Goal: Information Seeking & Learning: Compare options

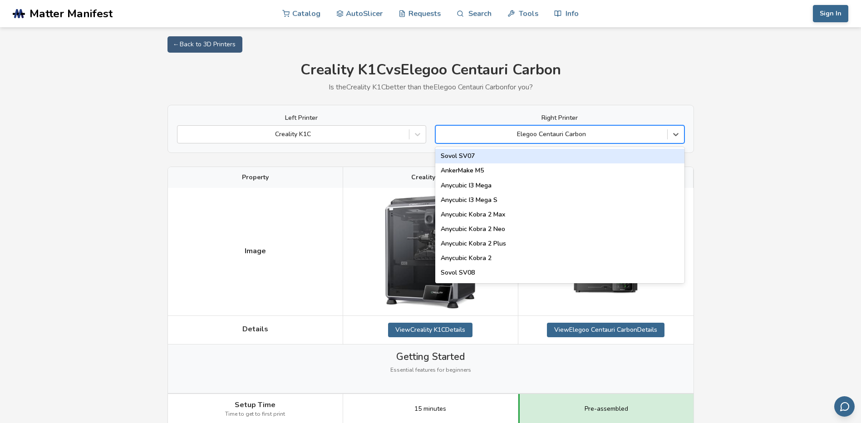
click at [596, 133] on div at bounding box center [551, 134] width 222 height 9
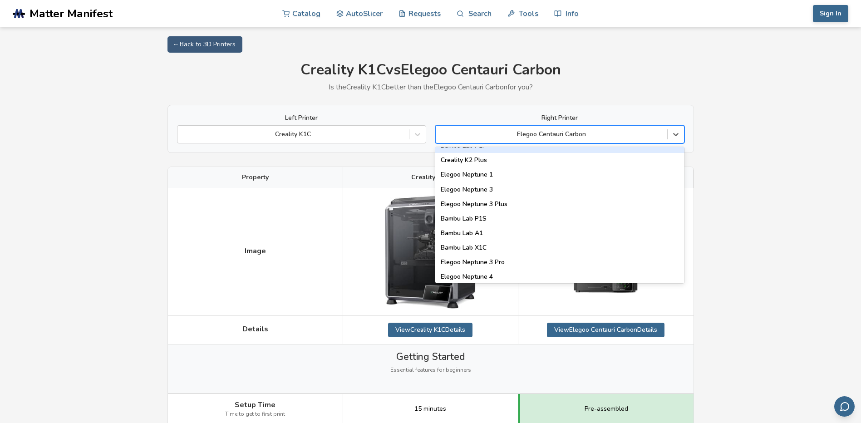
scroll to position [635, 0]
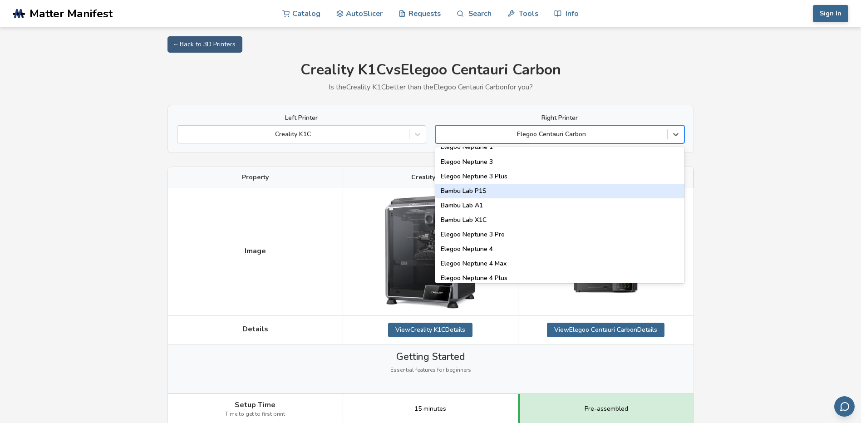
click at [476, 191] on div "Bambu Lab P1S" at bounding box center [559, 191] width 249 height 15
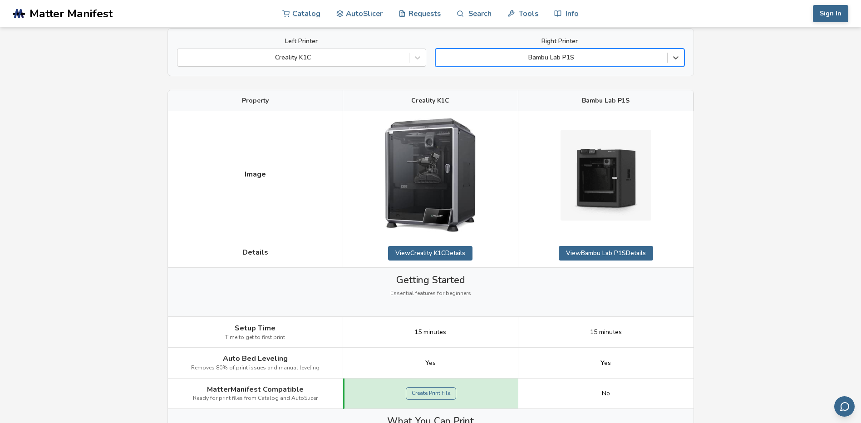
scroll to position [91, 0]
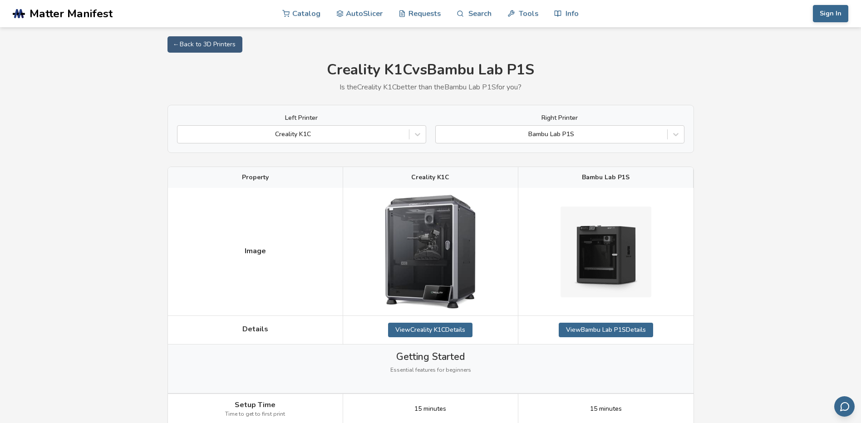
click at [688, 132] on div "Left Printer Creality K1C Right Printer Bambu Lab P1S" at bounding box center [430, 129] width 526 height 48
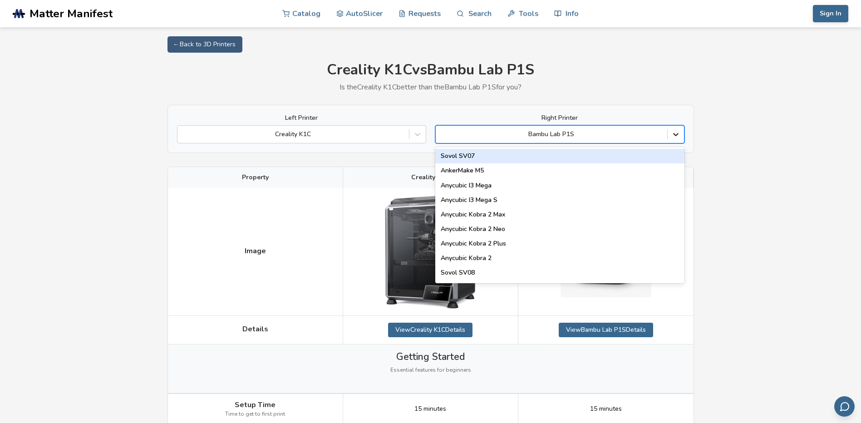
click at [682, 134] on div at bounding box center [675, 134] width 16 height 16
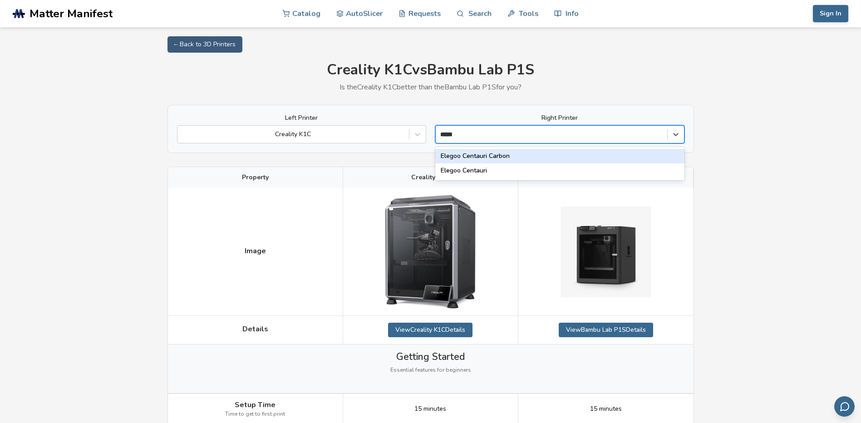
type input "******"
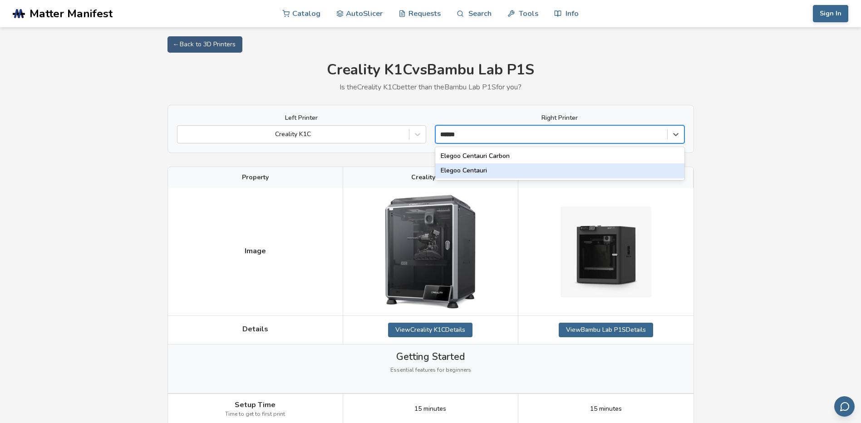
click at [486, 167] on div "Elegoo Centauri" at bounding box center [559, 170] width 249 height 15
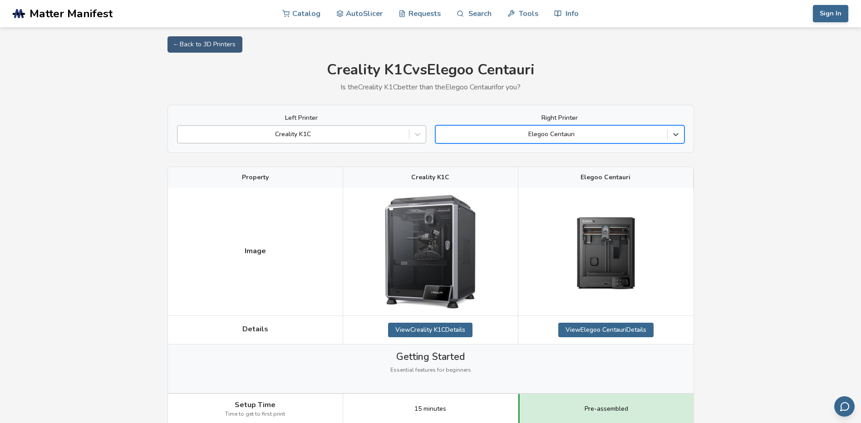
click at [397, 140] on div "Creality K1C" at bounding box center [292, 134] width 231 height 13
click at [379, 142] on div "Creality K1C" at bounding box center [301, 134] width 249 height 18
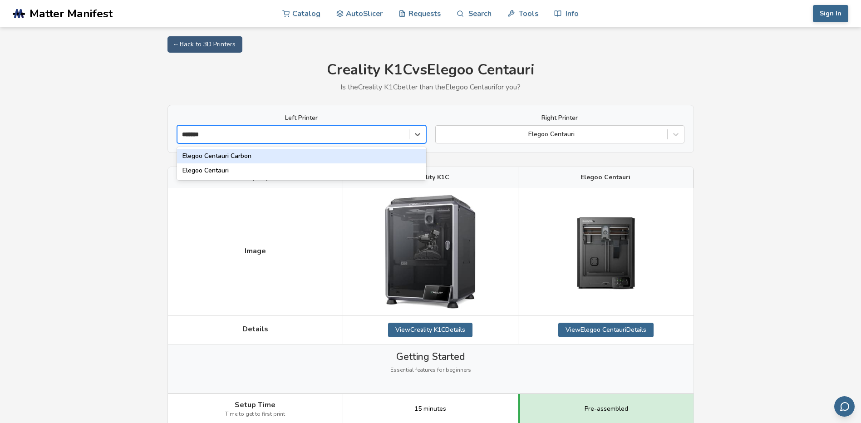
type input "********"
click at [346, 155] on div "Elegoo Centauri Carbon" at bounding box center [301, 156] width 249 height 15
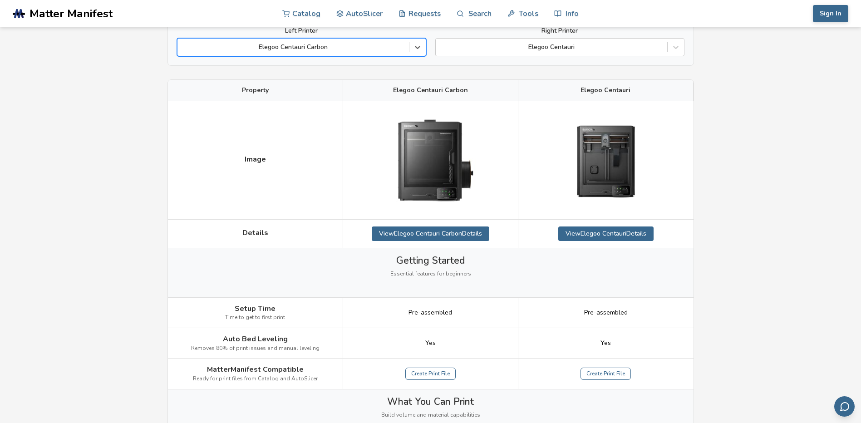
scroll to position [91, 0]
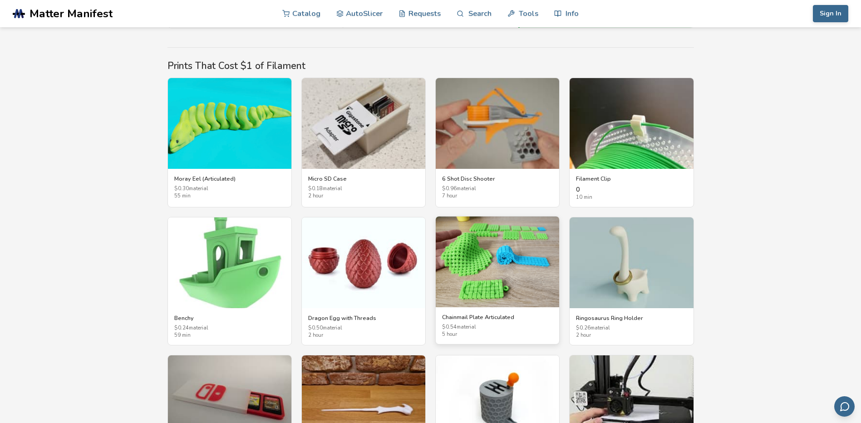
scroll to position [1452, 0]
